Goal: Download file/media

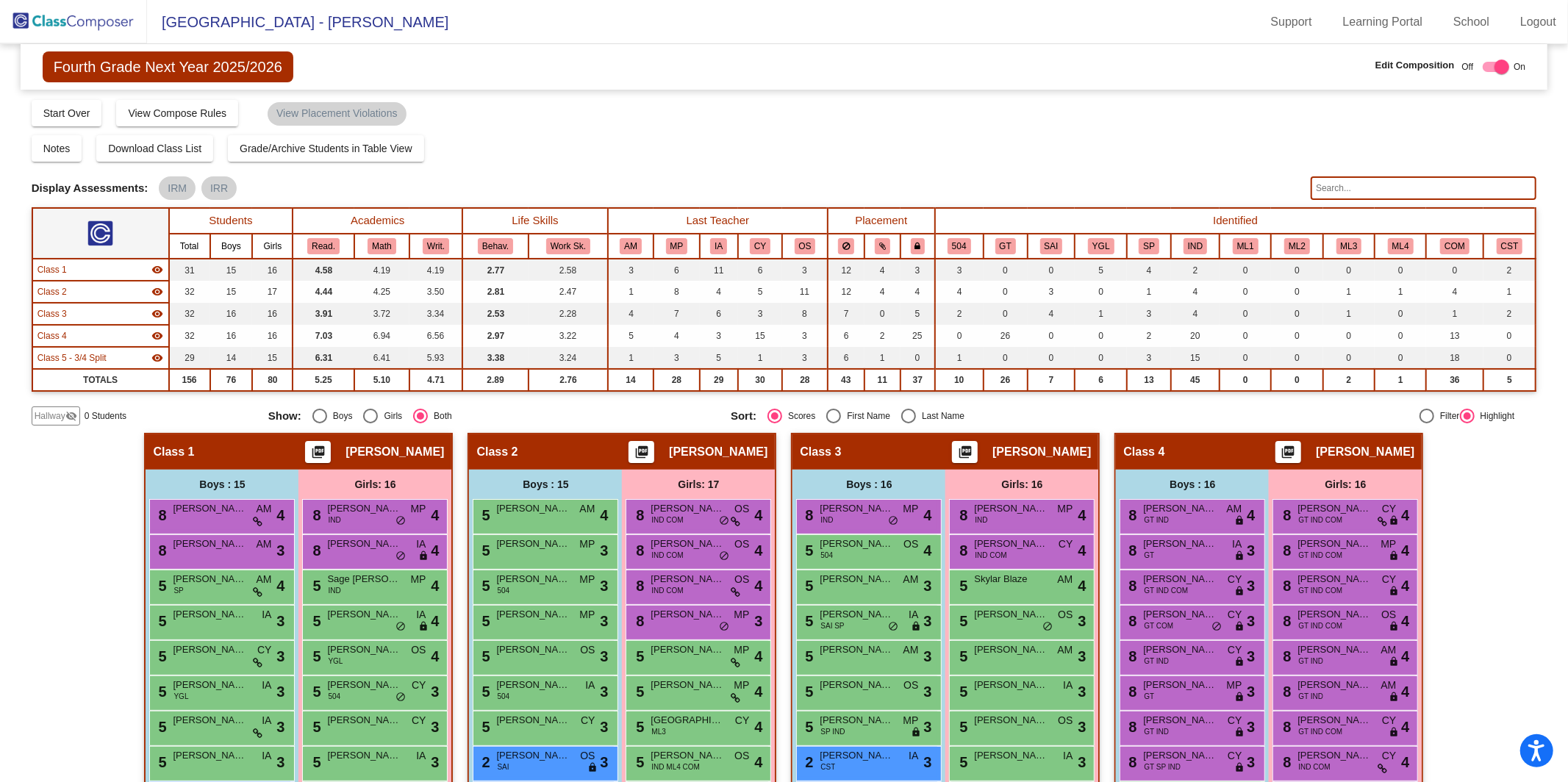
click at [116, 18] on img at bounding box center [74, 21] width 147 height 43
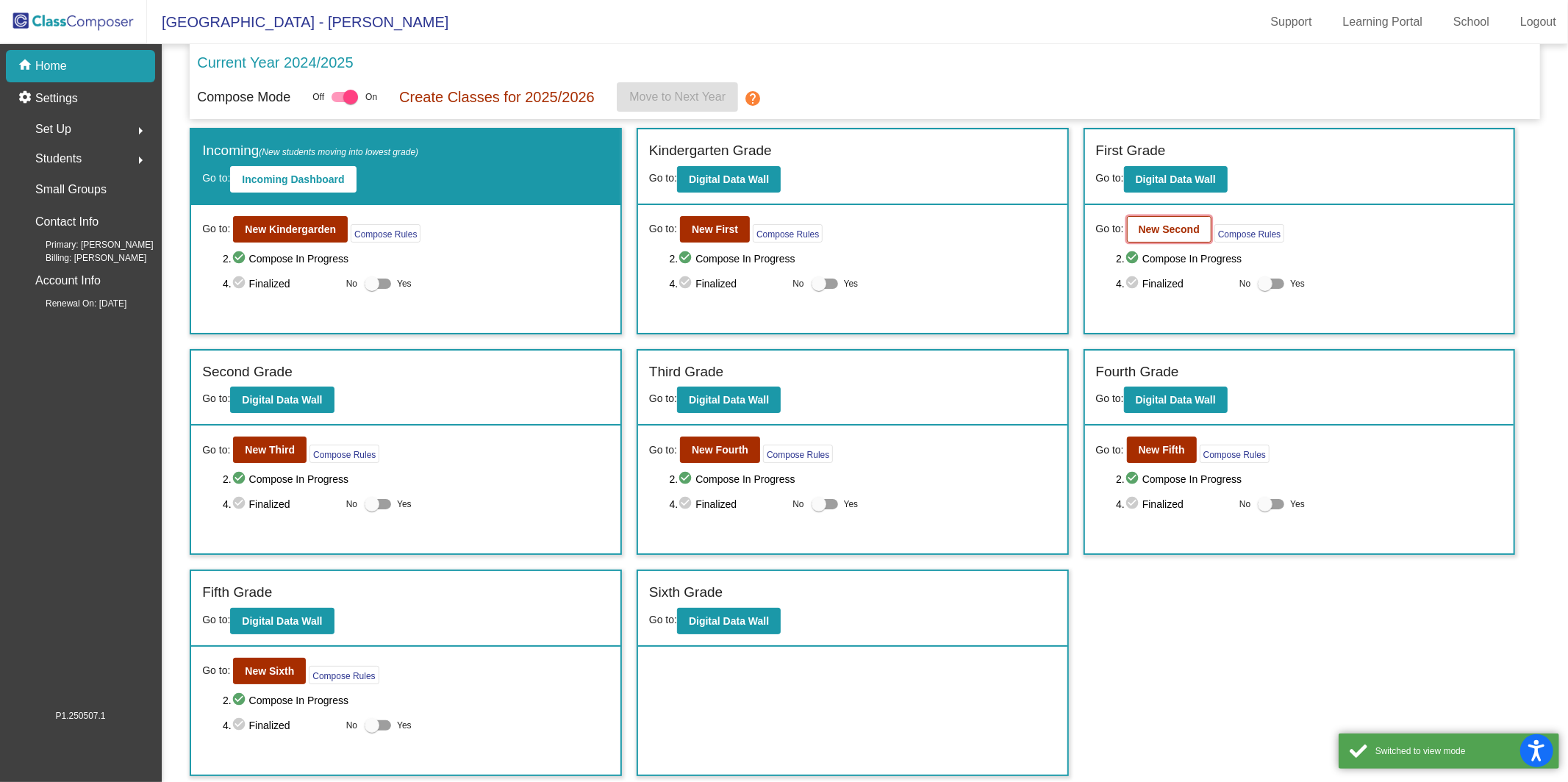
click at [1162, 234] on button "New Second" at bounding box center [1169, 229] width 85 height 27
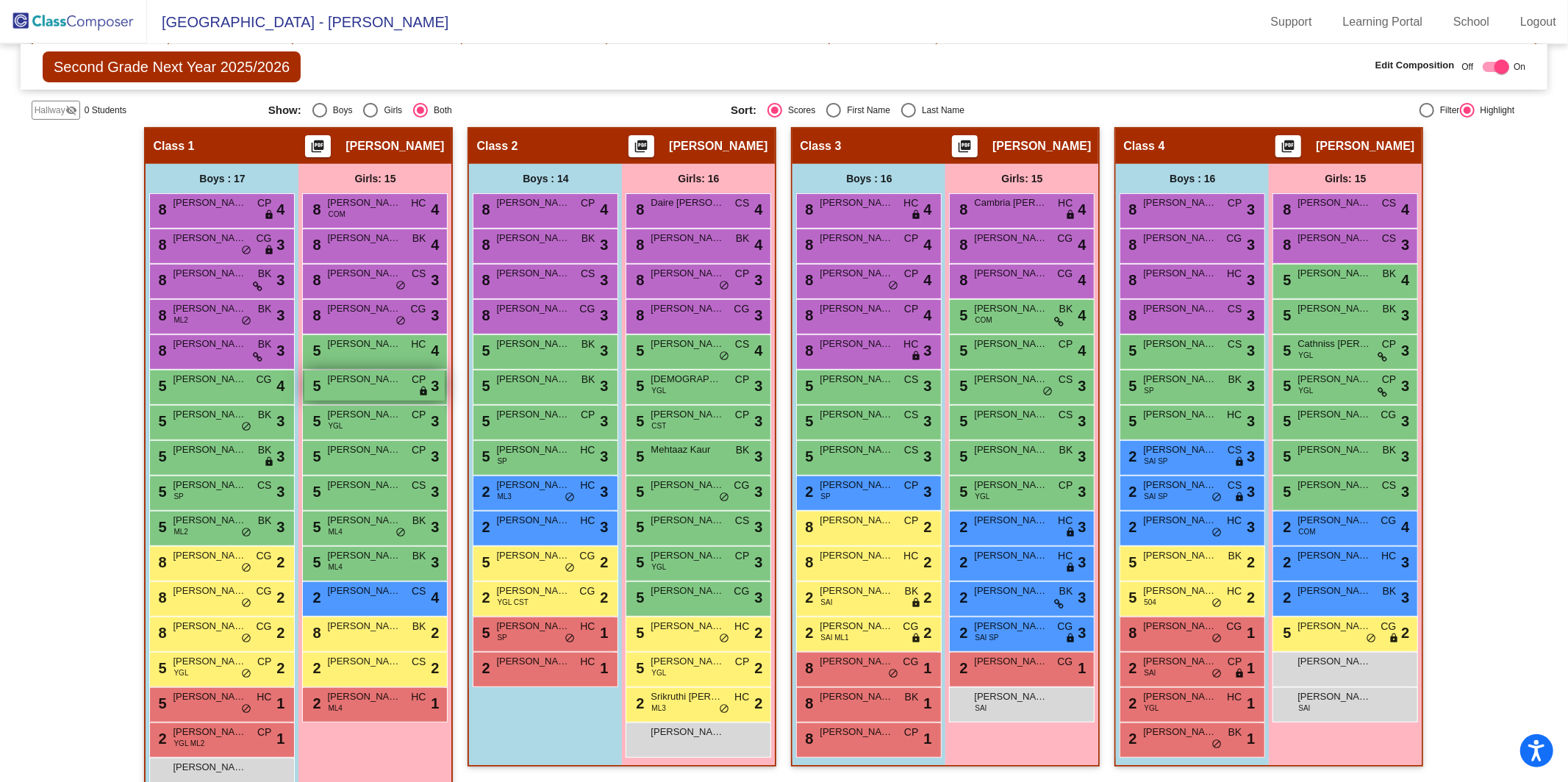
scroll to position [318, 0]
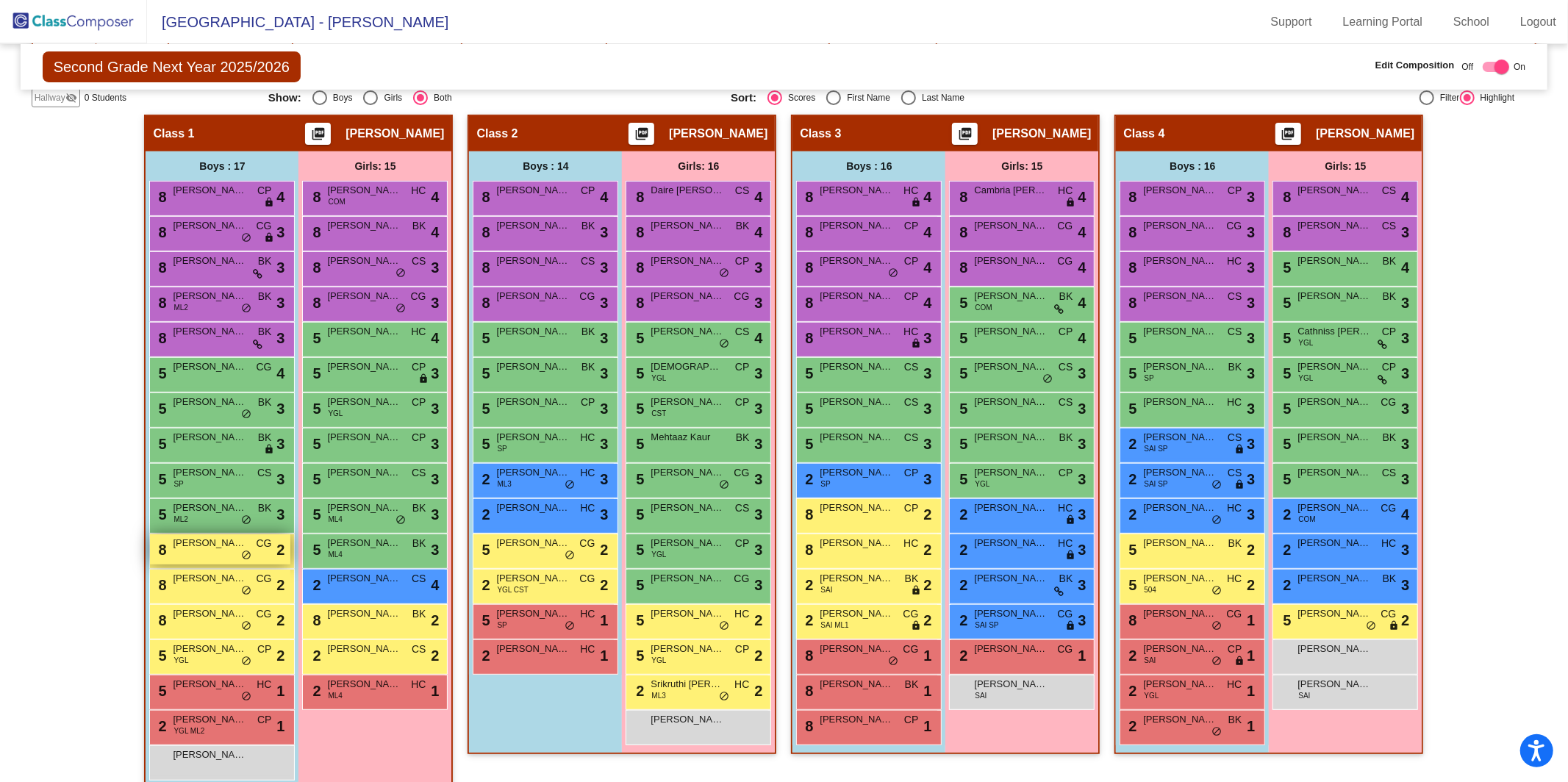
click at [215, 542] on span "[PERSON_NAME]" at bounding box center [210, 543] width 74 height 15
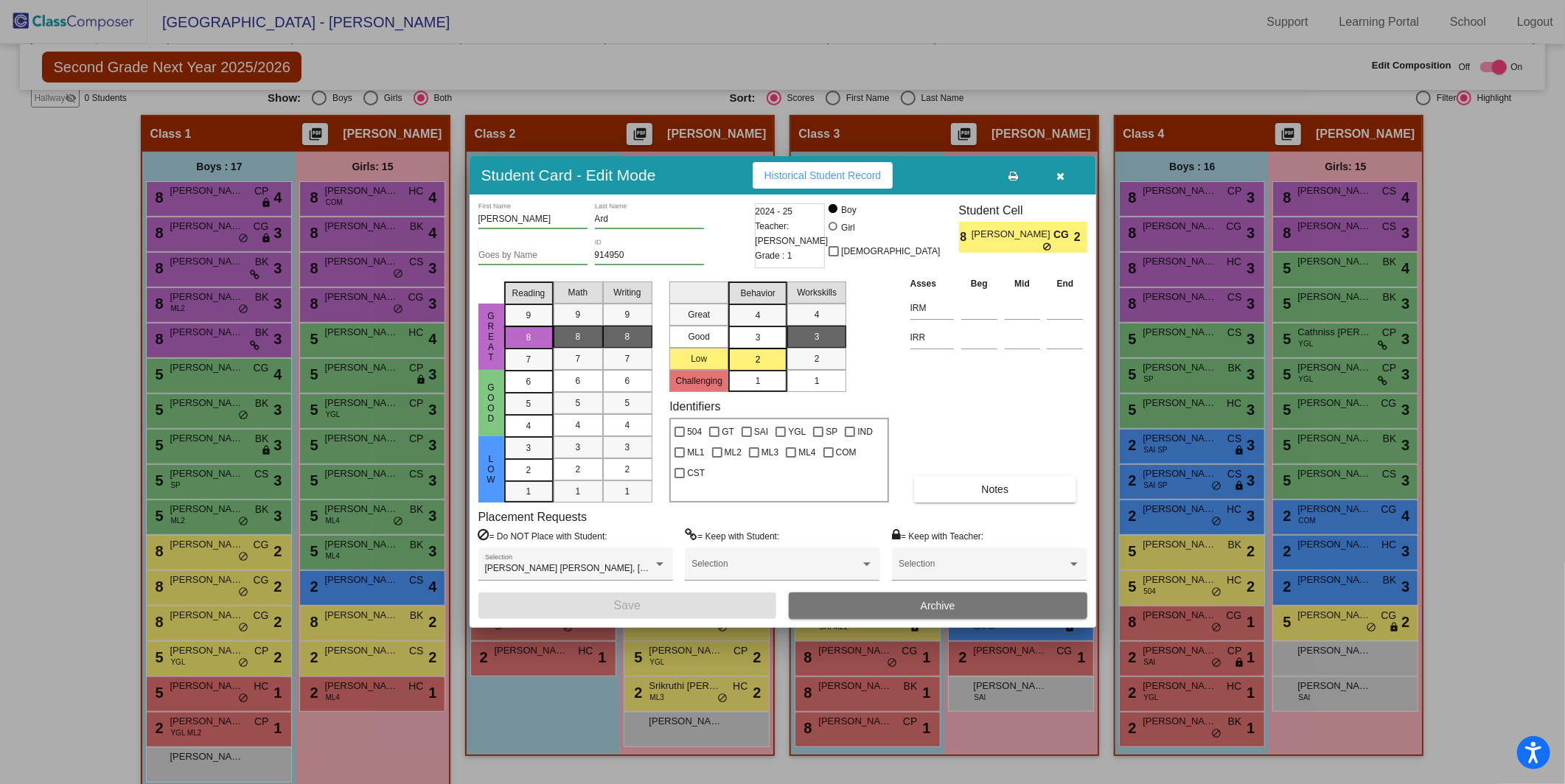
click at [1066, 175] on button "button" at bounding box center [1060, 175] width 47 height 27
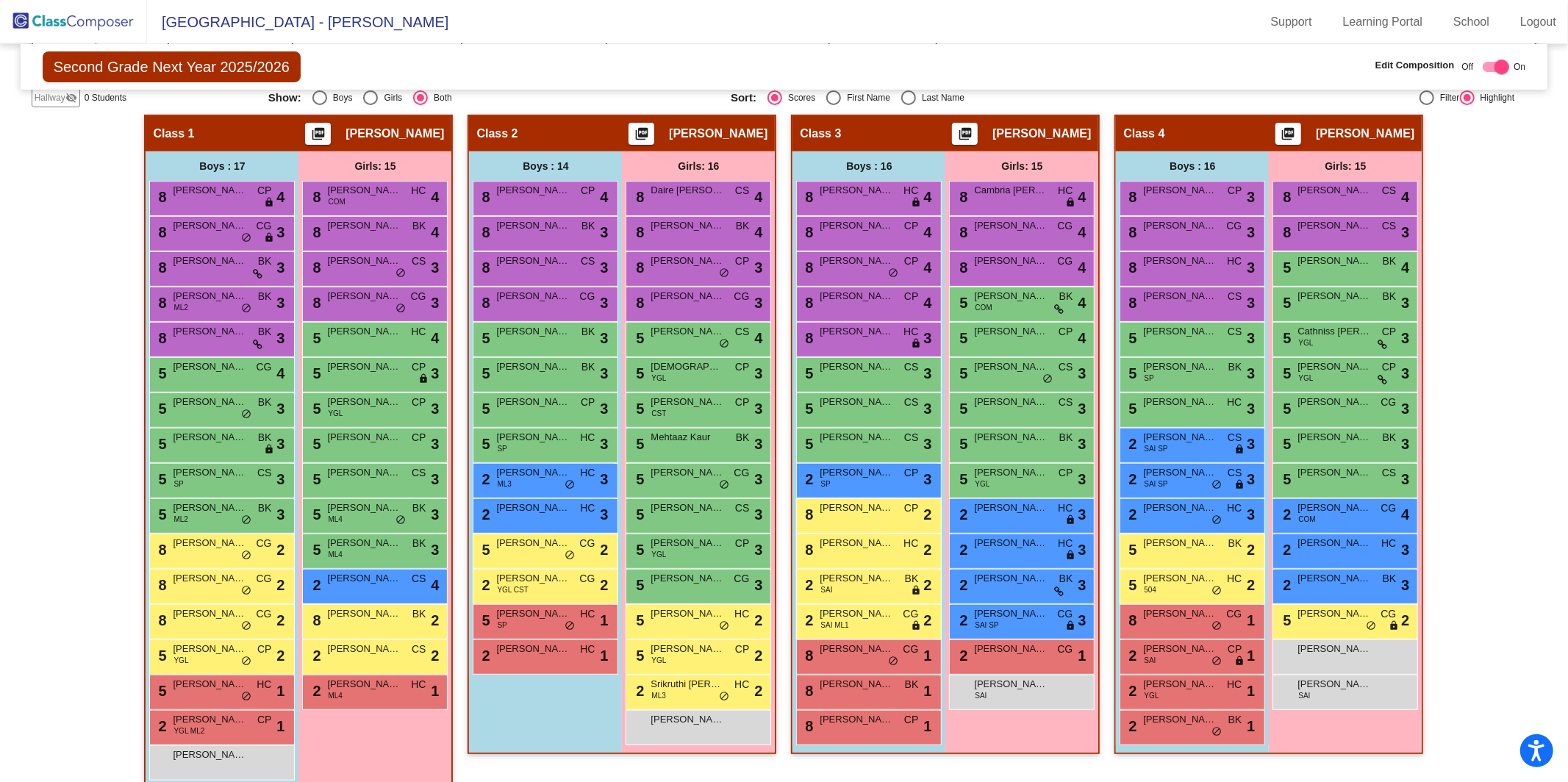
scroll to position [0, 0]
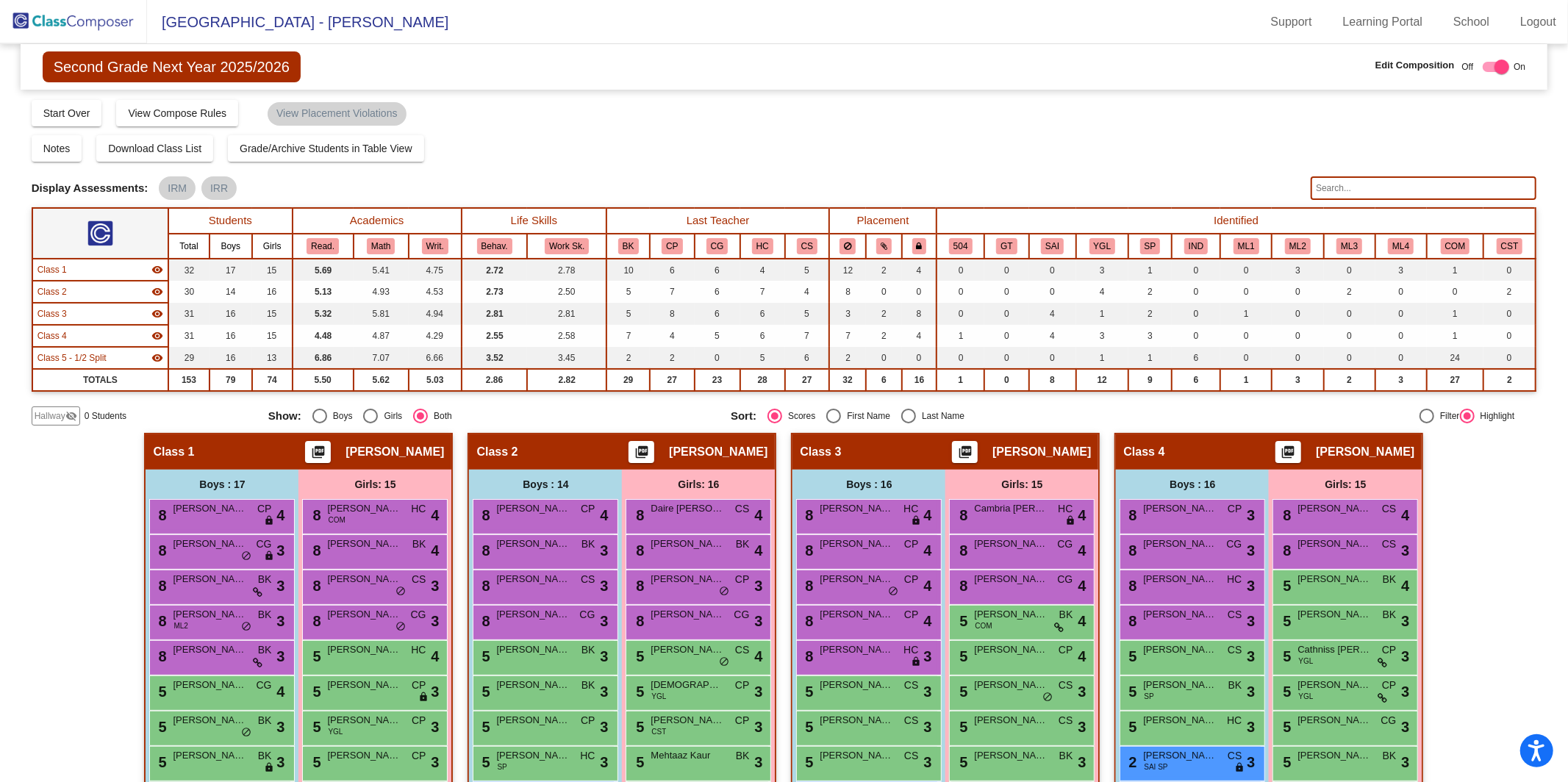
click at [62, 30] on img at bounding box center [74, 21] width 147 height 43
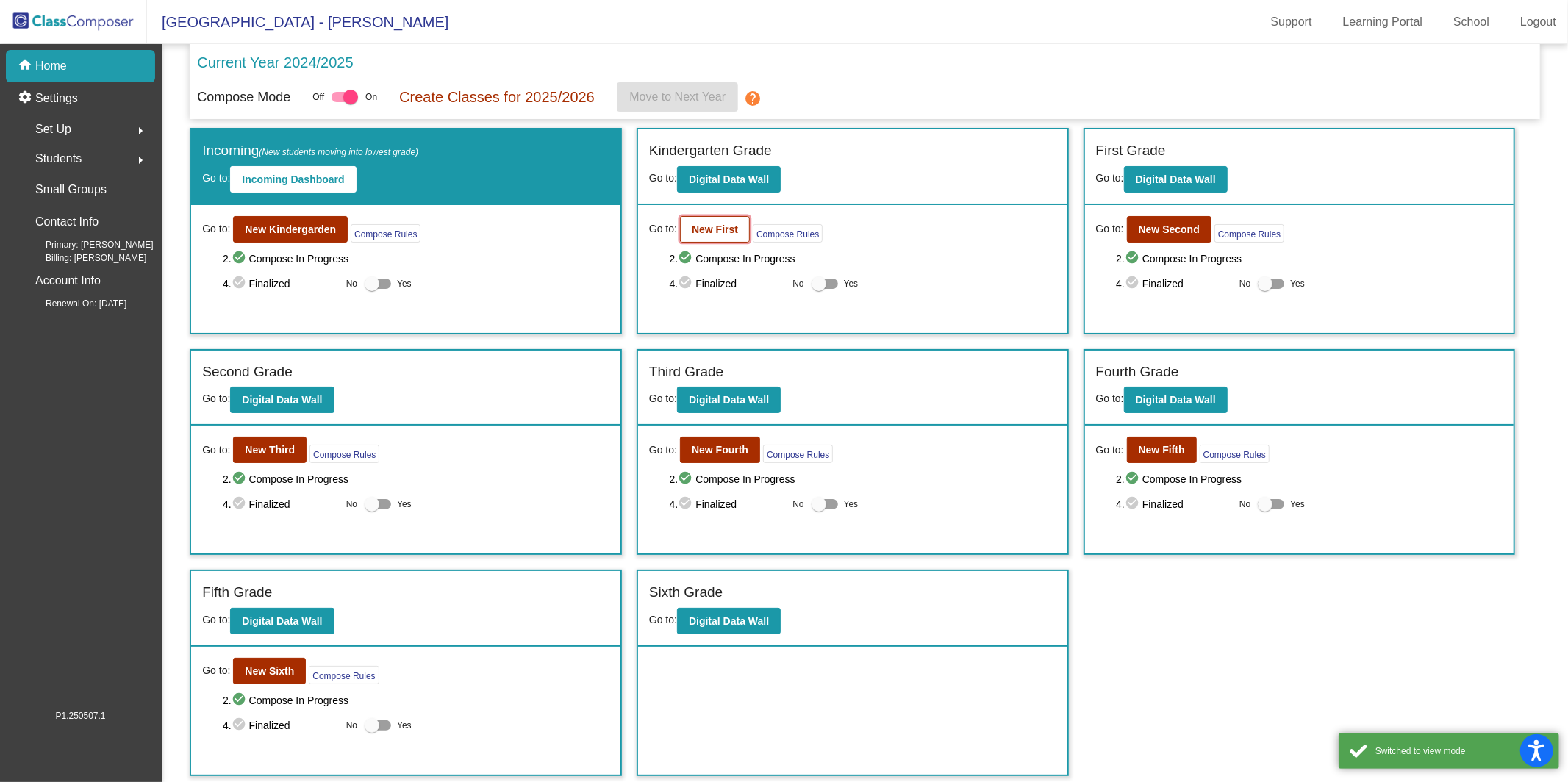
click at [704, 226] on b "New First" at bounding box center [715, 229] width 46 height 12
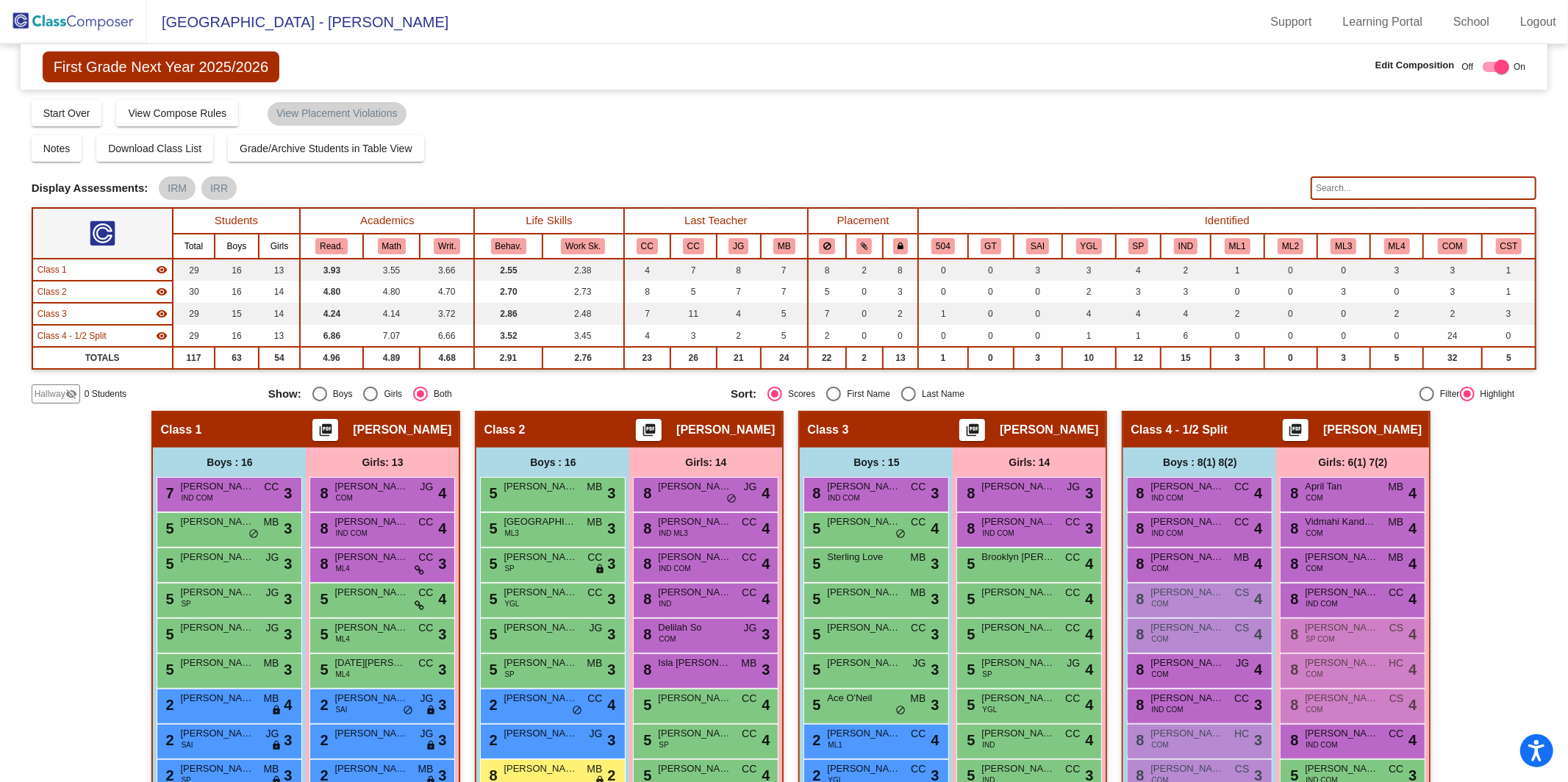
click at [94, 6] on img at bounding box center [74, 21] width 147 height 43
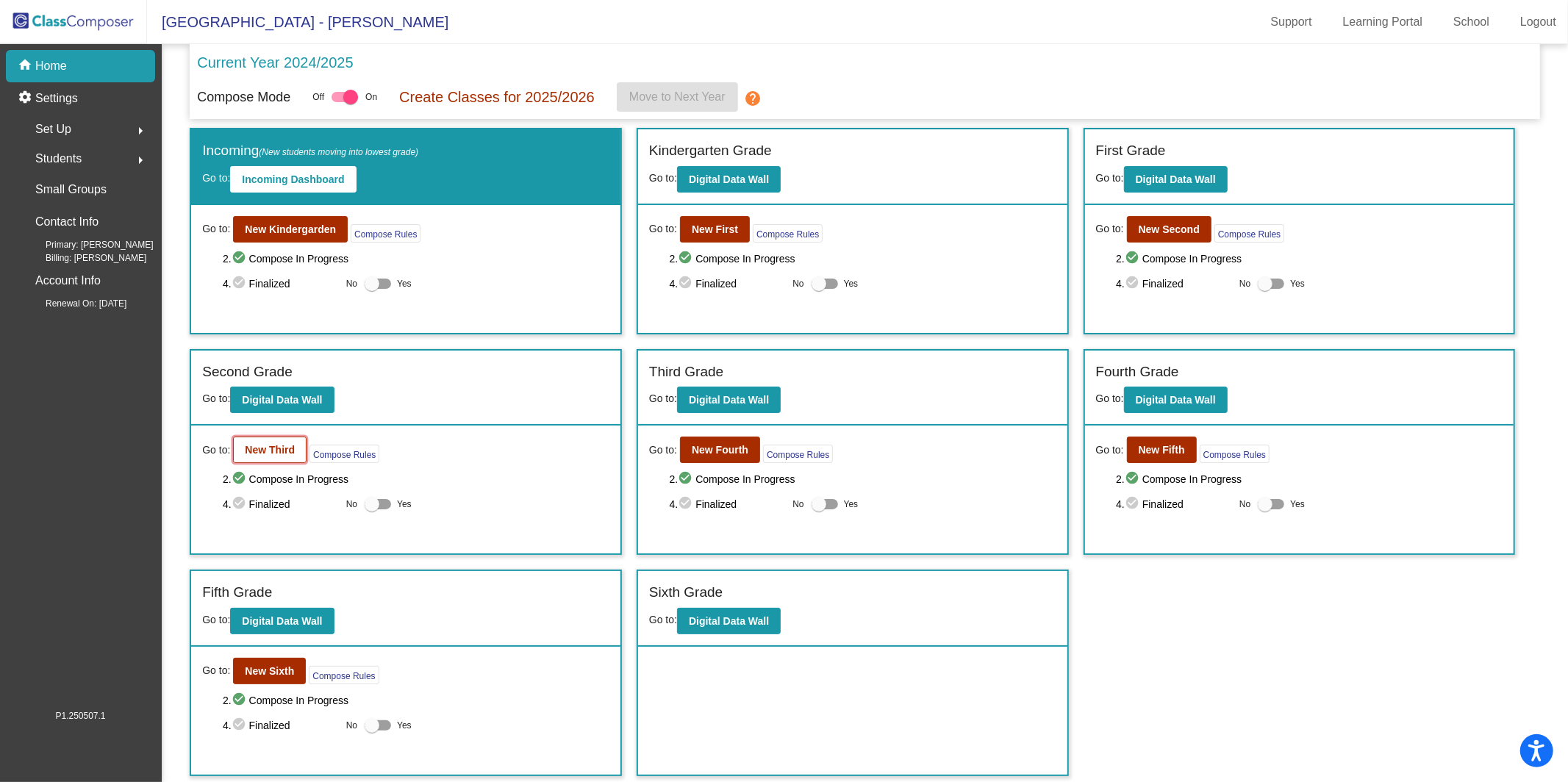
click at [271, 444] on b "New Third" at bounding box center [269, 449] width 50 height 12
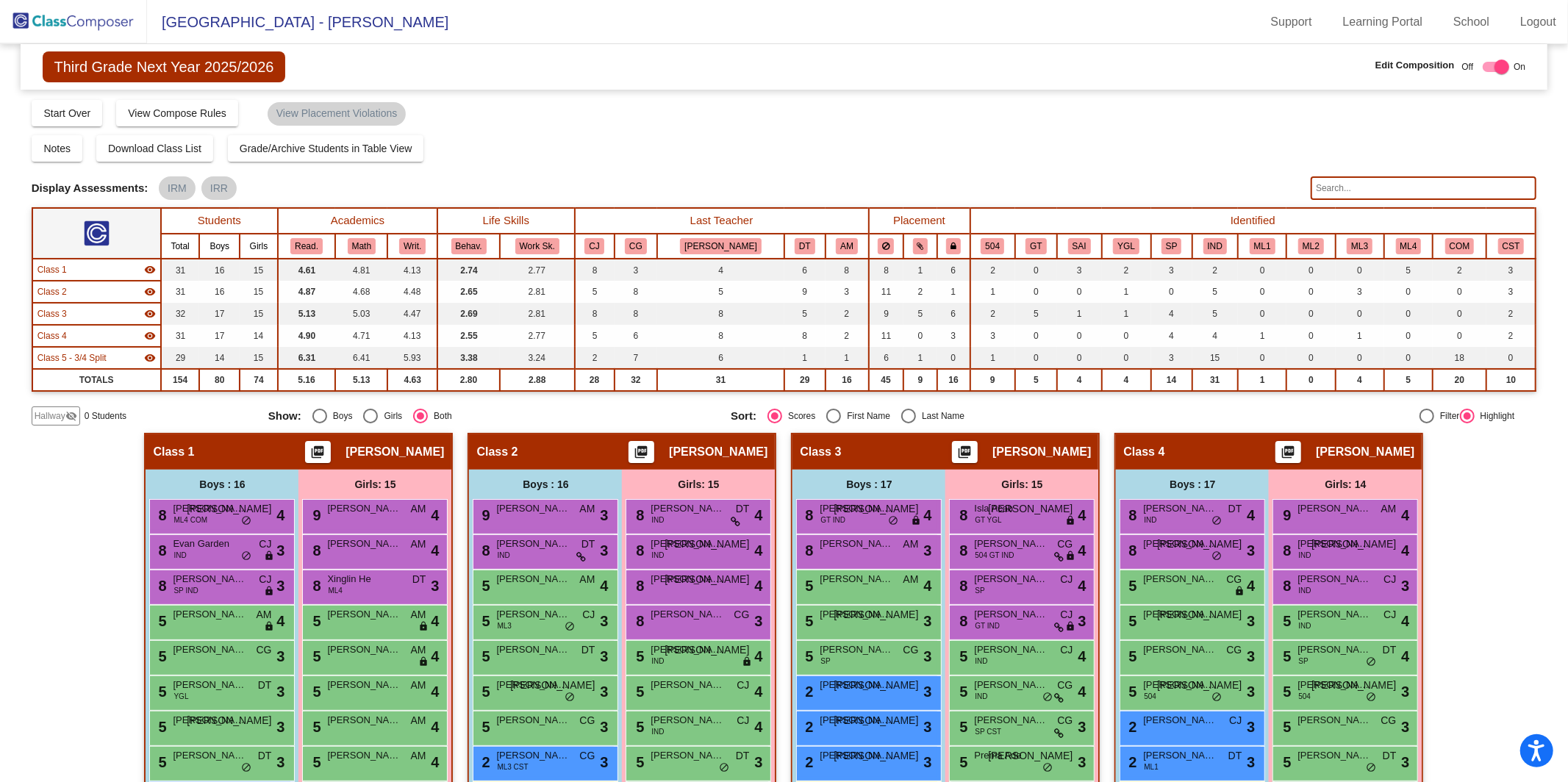
click at [973, 453] on mat-icon "picture_as_pdf" at bounding box center [965, 455] width 17 height 20
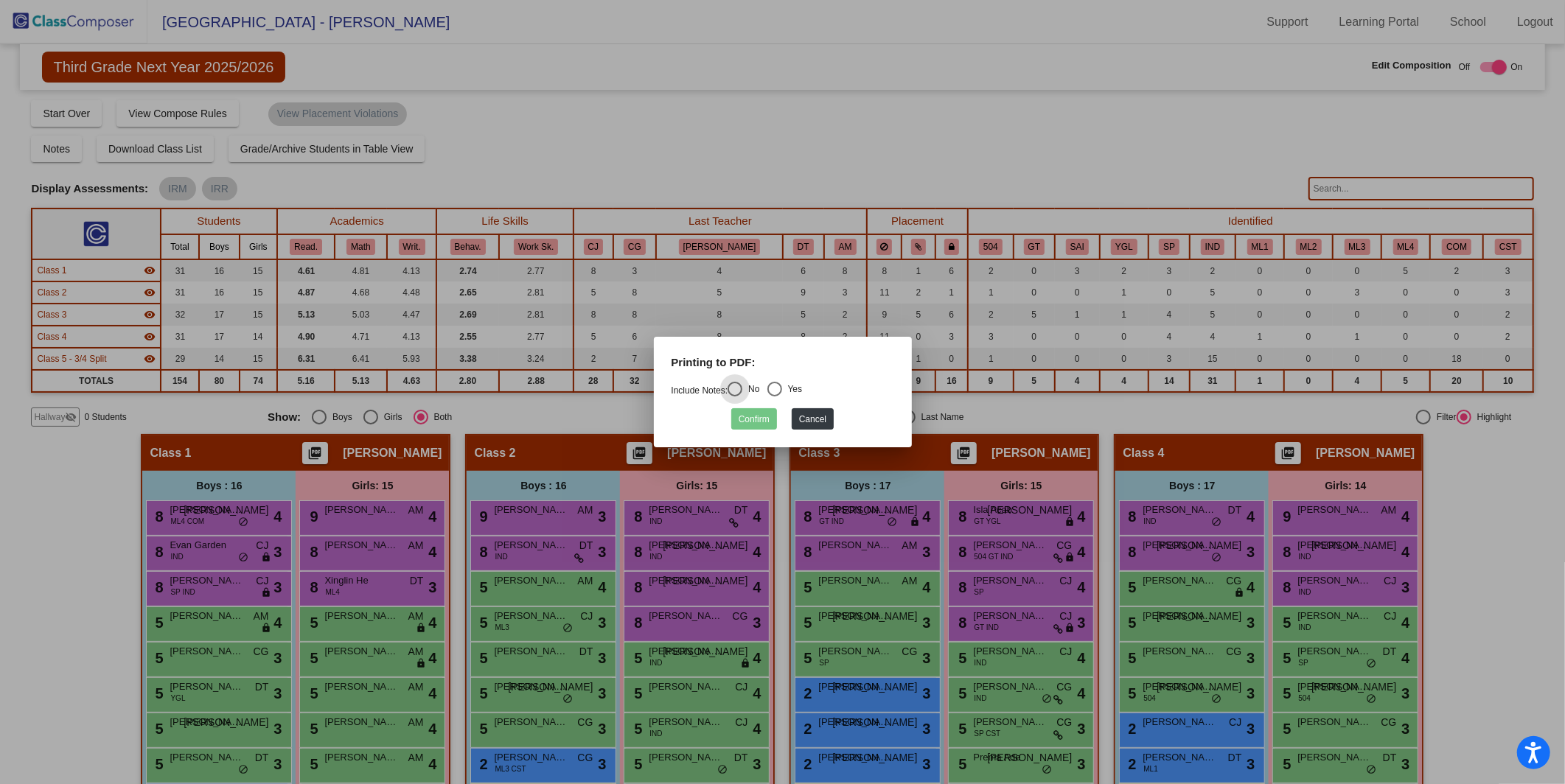
click at [781, 379] on div "Printing to PDF:" at bounding box center [783, 369] width 245 height 28
click at [782, 391] on div "Select an option" at bounding box center [775, 389] width 15 height 15
click at [775, 396] on input "Yes" at bounding box center [774, 396] width 1 height 1
radio input "true"
click at [768, 418] on button "Confirm" at bounding box center [754, 418] width 46 height 21
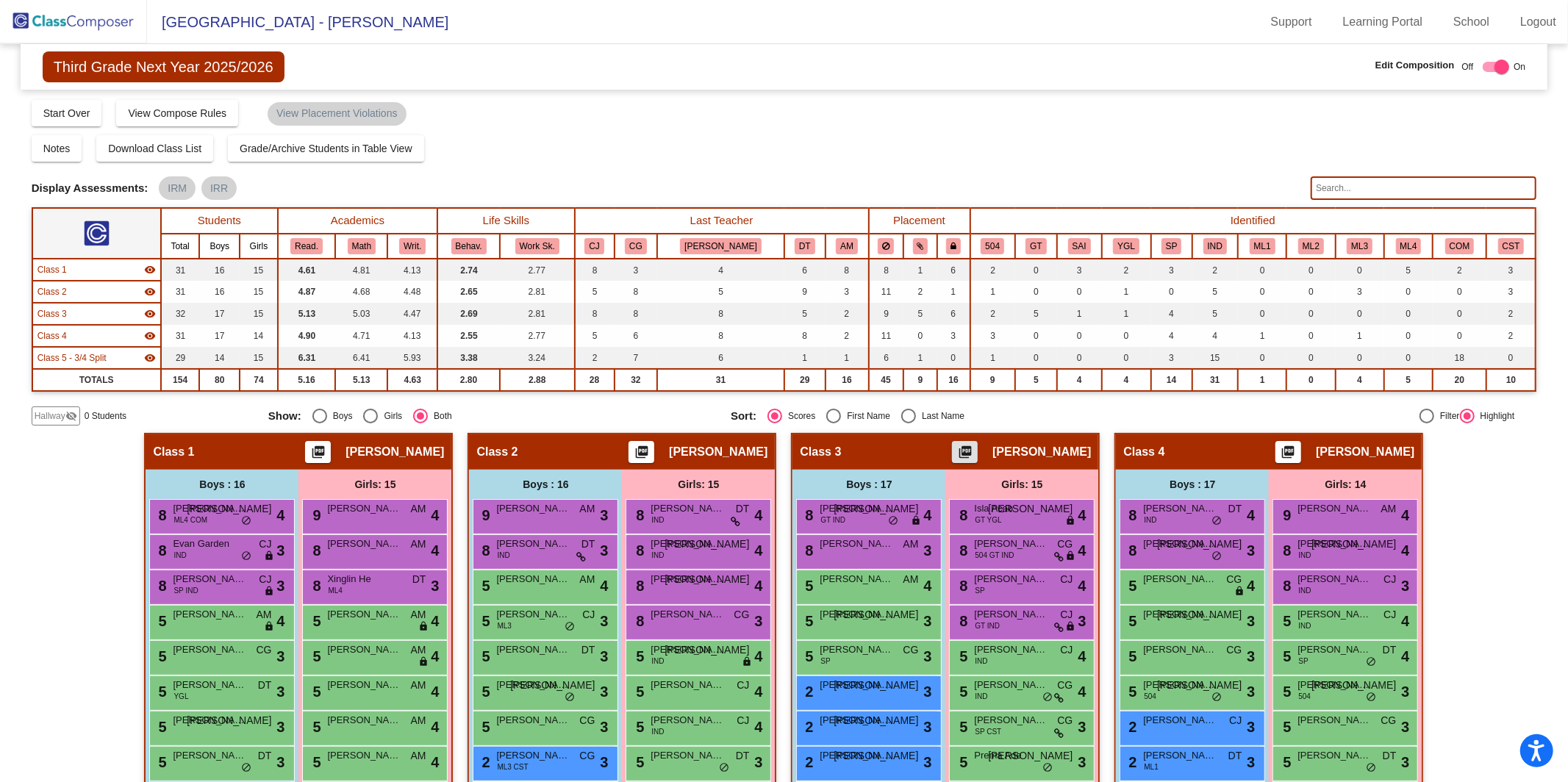
click at [965, 448] on mat-icon "picture_as_pdf" at bounding box center [965, 455] width 17 height 20
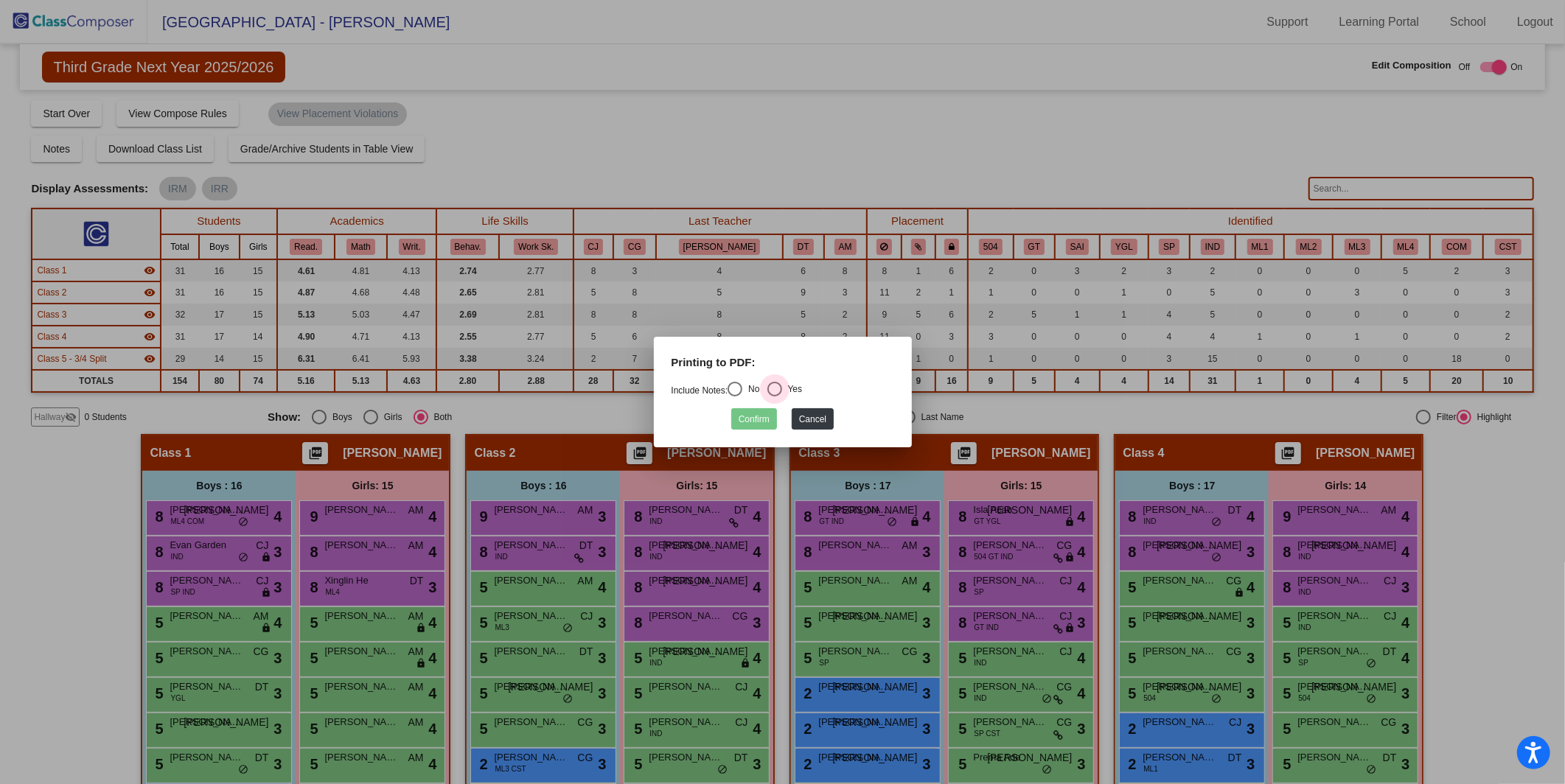
click at [782, 392] on div "Select an option" at bounding box center [775, 389] width 15 height 15
click at [775, 396] on input "Yes" at bounding box center [774, 396] width 1 height 1
radio input "true"
click at [741, 416] on button "Confirm" at bounding box center [754, 418] width 46 height 21
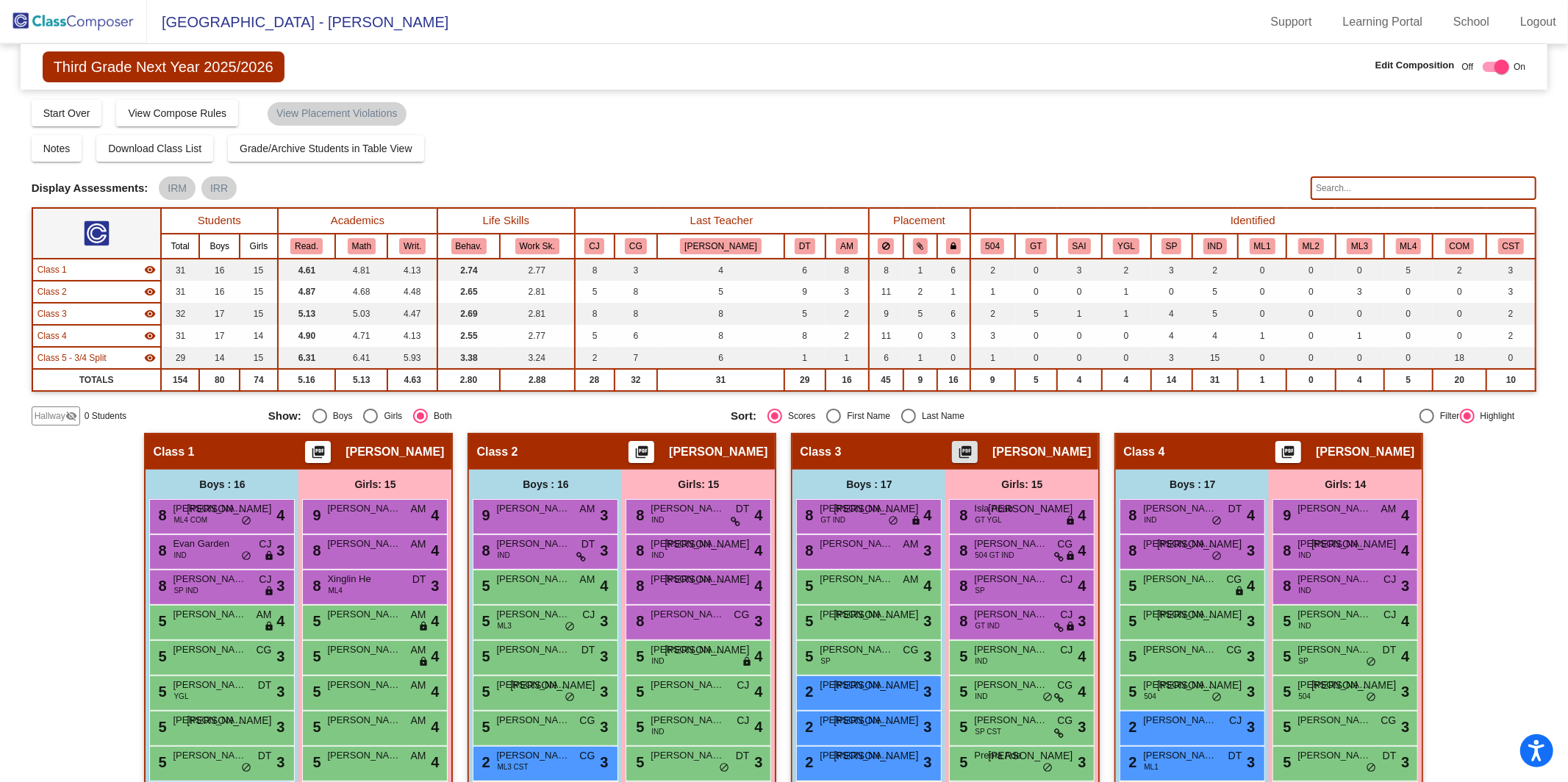
click at [89, 21] on img at bounding box center [74, 21] width 147 height 43
